Goal: Task Accomplishment & Management: Manage account settings

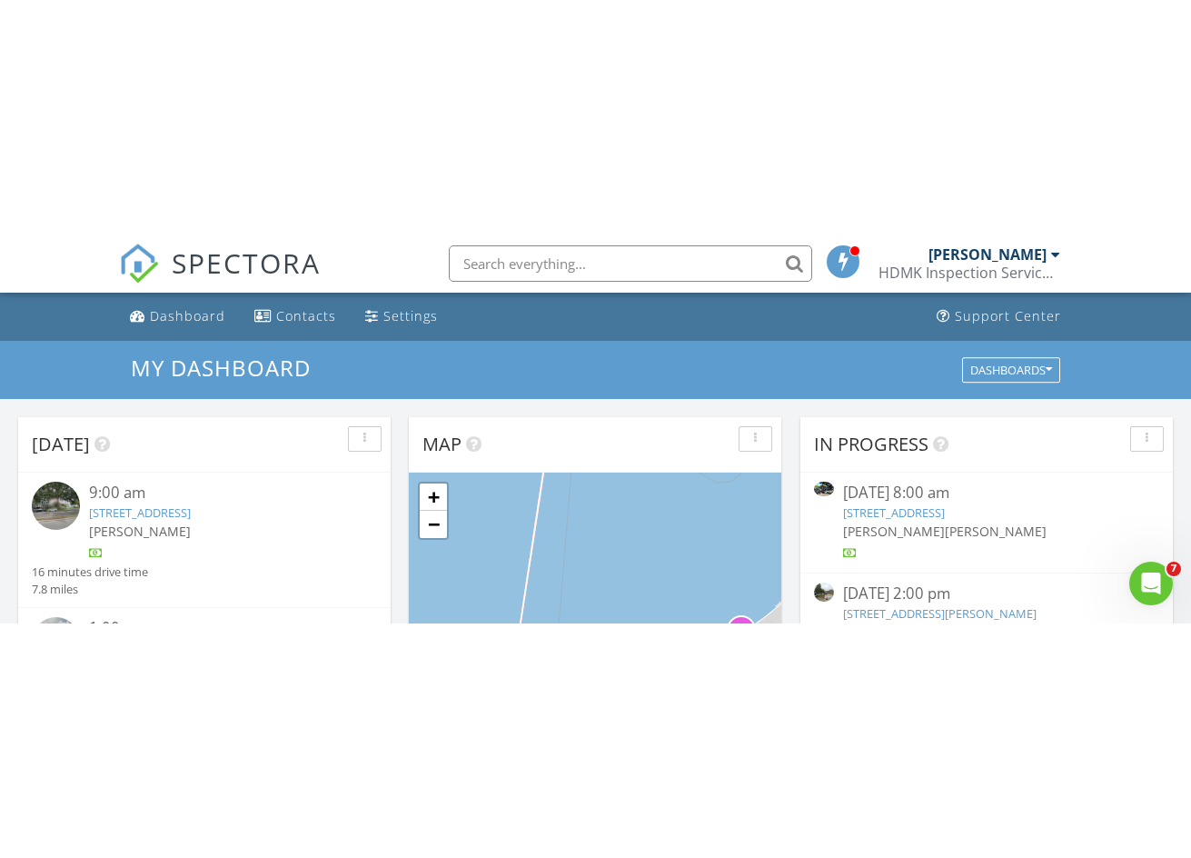
scroll to position [1682, 1220]
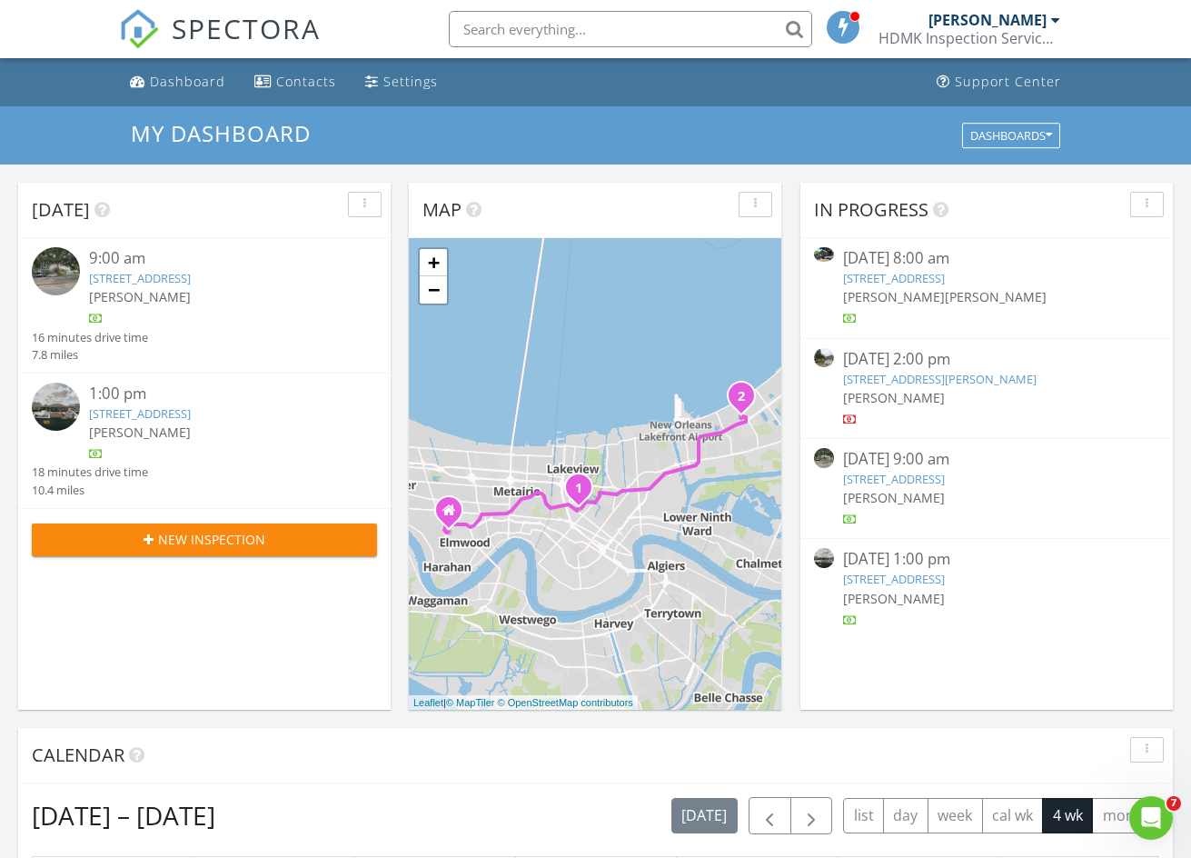
click at [191, 272] on link "4440 Bienville St, New Orleans, LA 70119" at bounding box center [140, 278] width 102 height 16
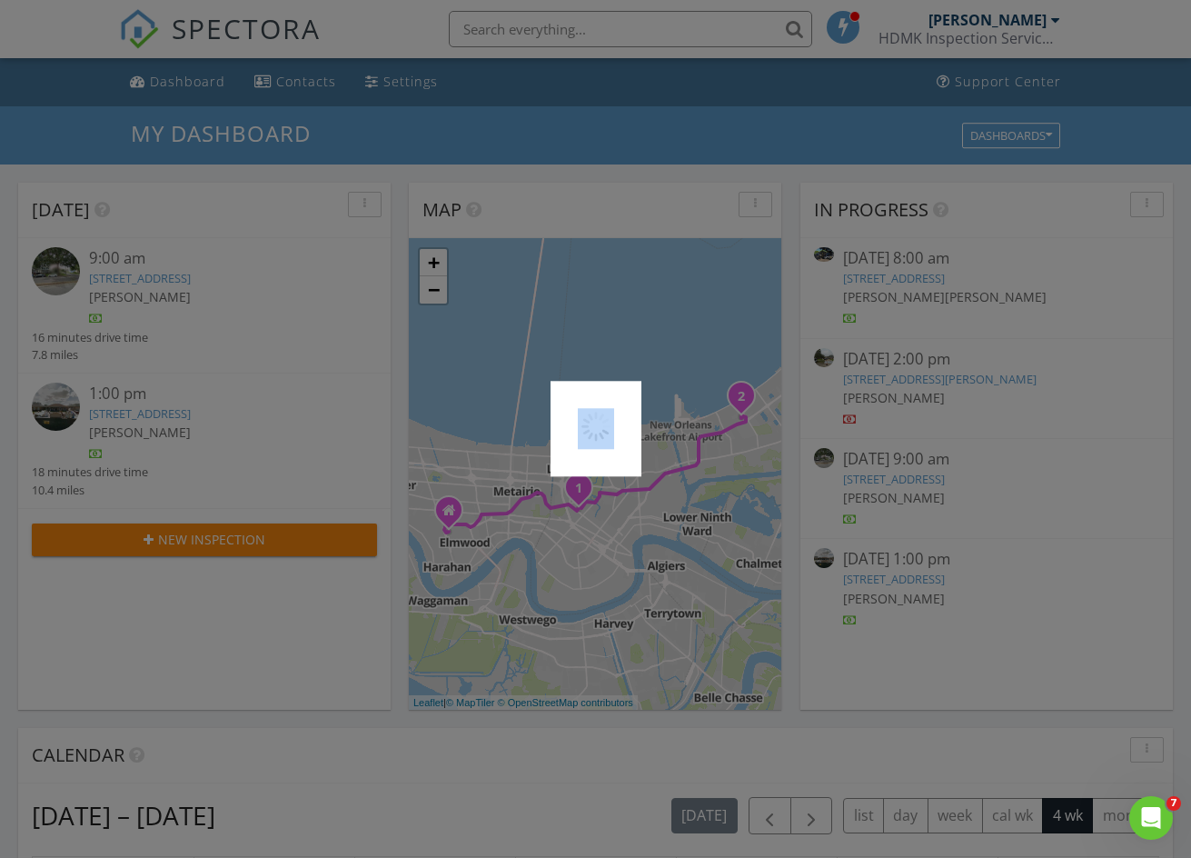
click at [192, 405] on div at bounding box center [595, 429] width 1191 height 858
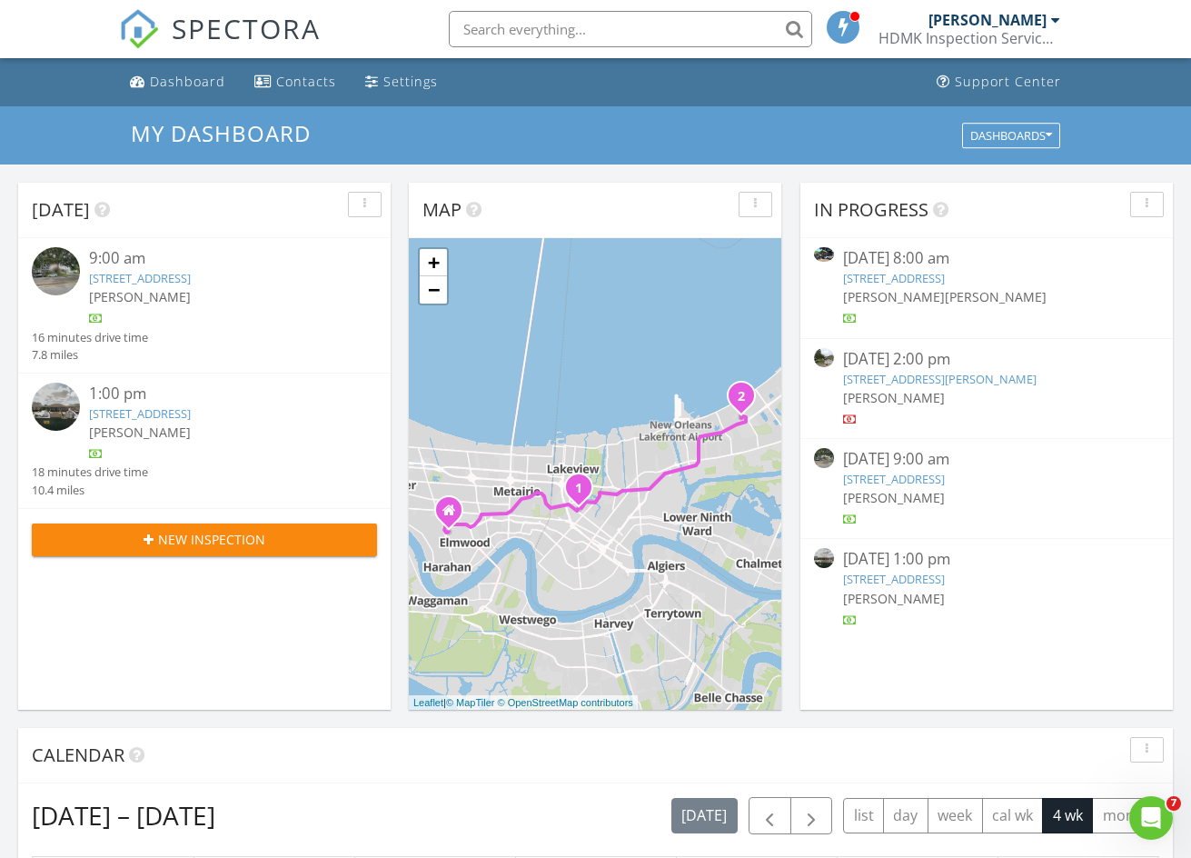
click at [187, 409] on link "[STREET_ADDRESS]" at bounding box center [140, 413] width 102 height 16
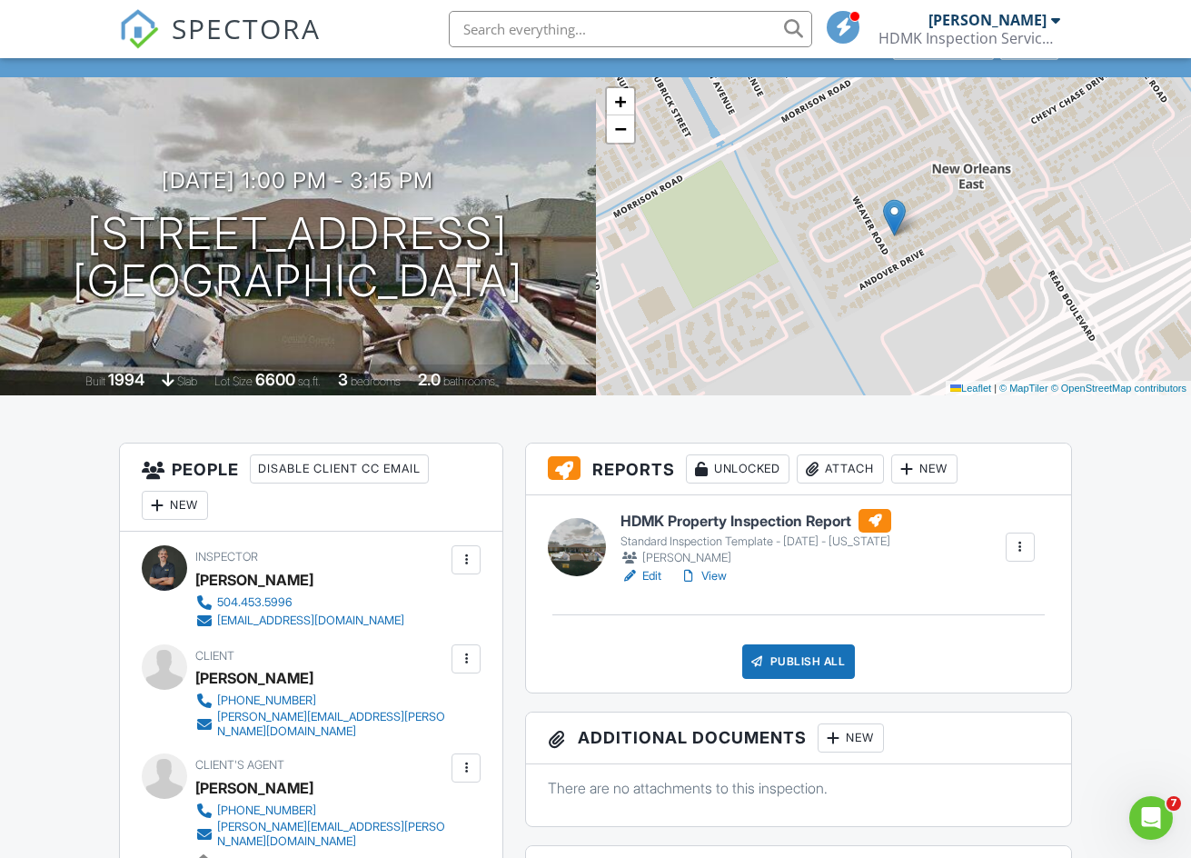
scroll to position [91, 0]
click at [698, 580] on div at bounding box center [689, 575] width 18 height 18
